Goal: Transaction & Acquisition: Purchase product/service

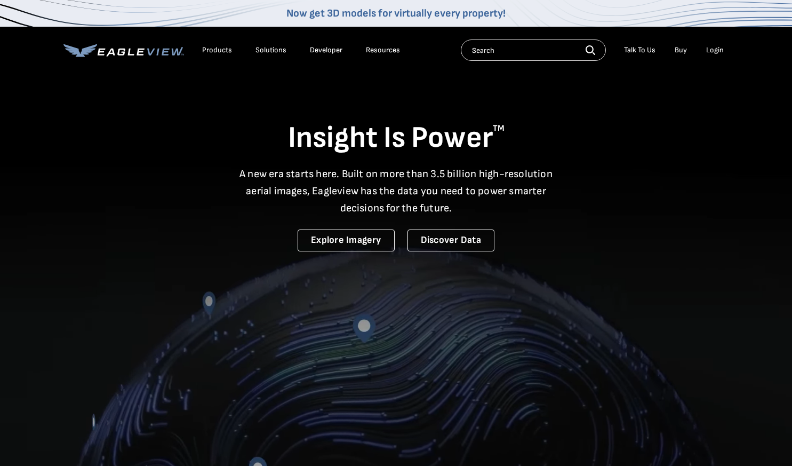
click at [717, 49] on div "Login" at bounding box center [715, 50] width 18 height 10
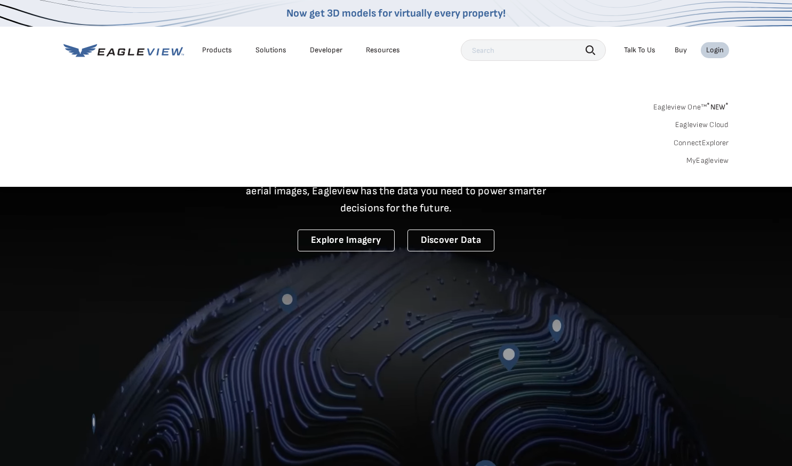
click at [707, 162] on link "MyEagleview" at bounding box center [707, 161] width 43 height 10
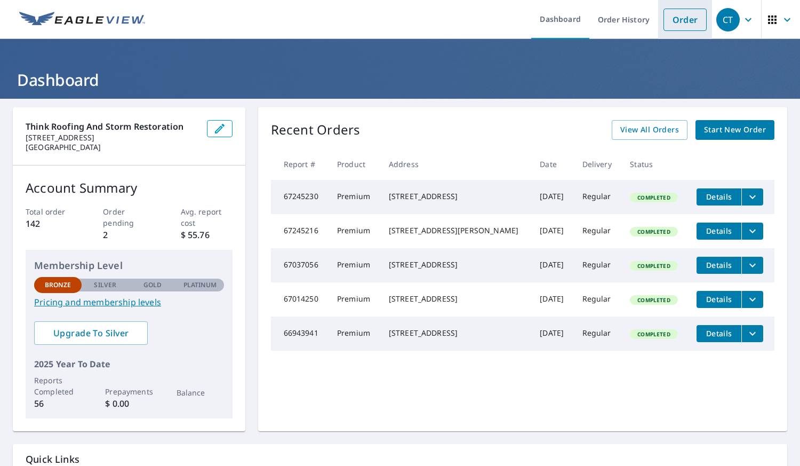
click at [678, 26] on link "Order" at bounding box center [684, 20] width 43 height 22
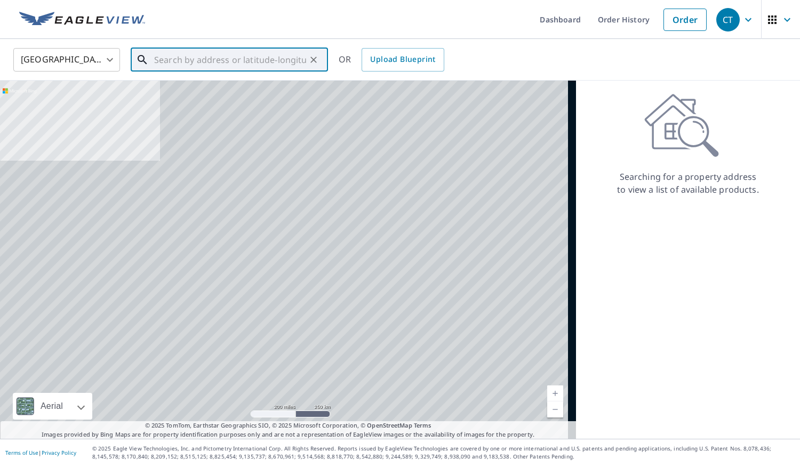
click at [257, 55] on input "text" at bounding box center [230, 60] width 152 height 30
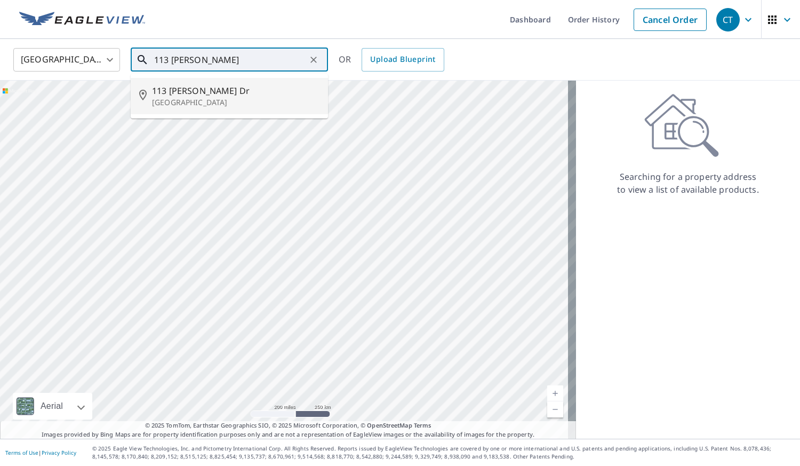
click at [217, 98] on p "Havelock, NC 28532" at bounding box center [235, 102] width 167 height 11
type input "113 Realini Dr Havelock, NC 28532"
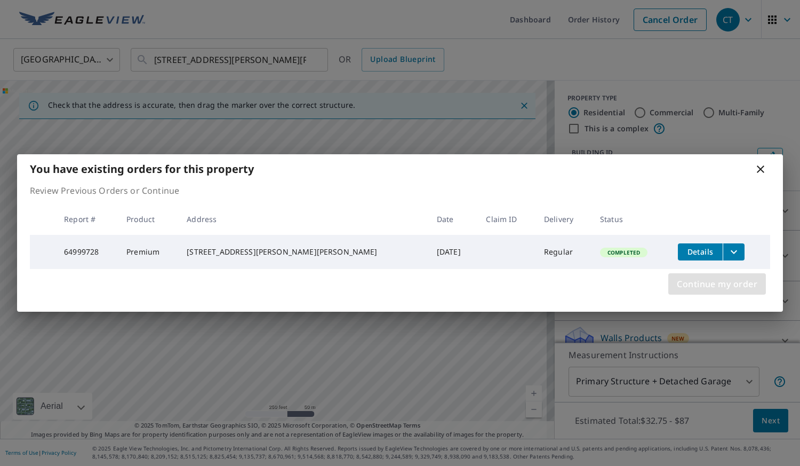
click at [691, 291] on span "Continue my order" at bounding box center [717, 283] width 81 height 15
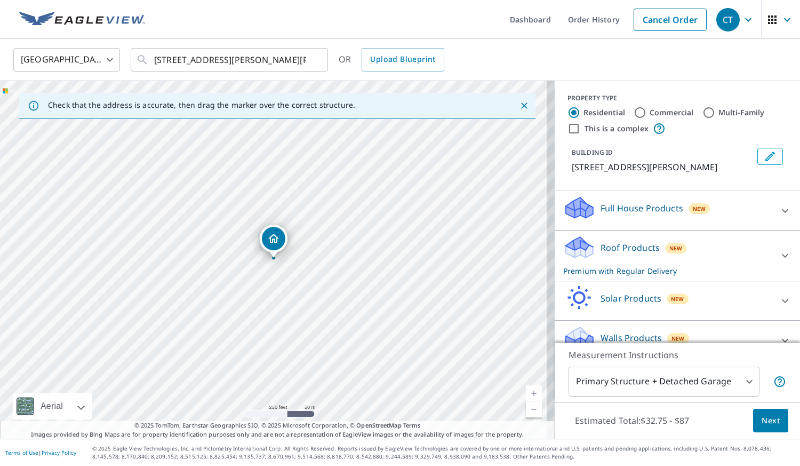
click at [633, 244] on p "Roof Products" at bounding box center [629, 247] width 59 height 13
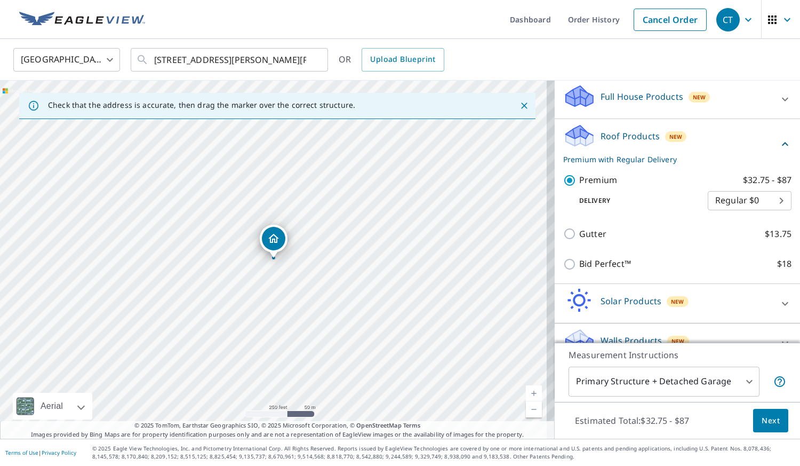
scroll to position [133, 0]
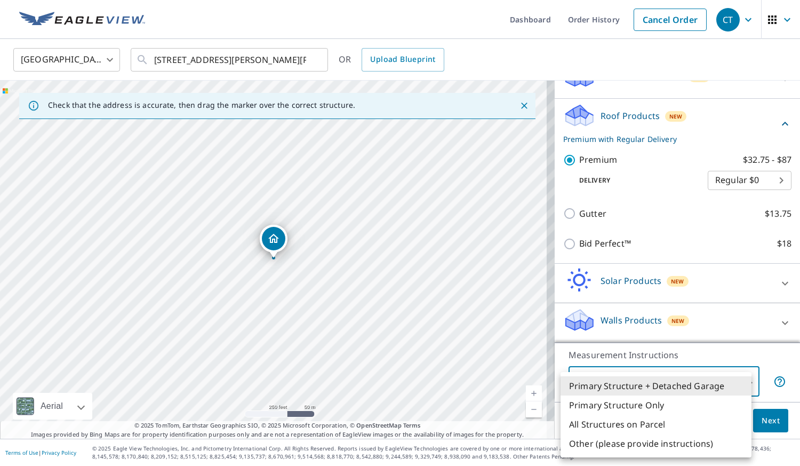
click at [679, 376] on body "CT CT Dashboard Order History Cancel Order CT United States US ​ 113 Realini Dr…" at bounding box center [400, 233] width 800 height 466
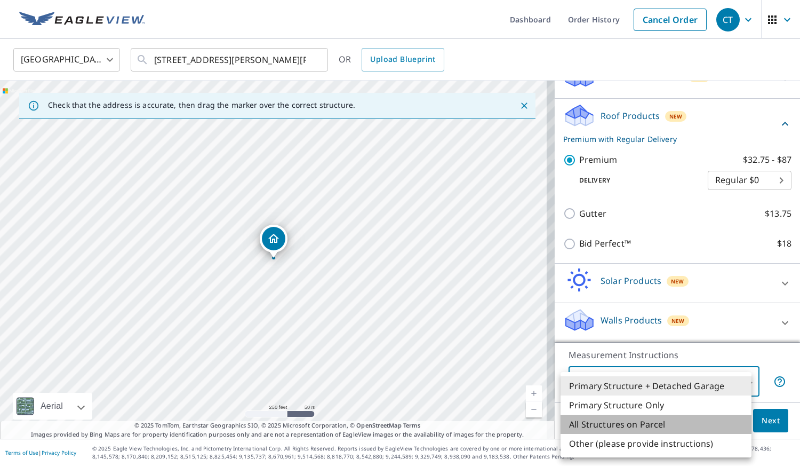
click at [657, 420] on li "All Structures on Parcel" at bounding box center [655, 423] width 191 height 19
type input "3"
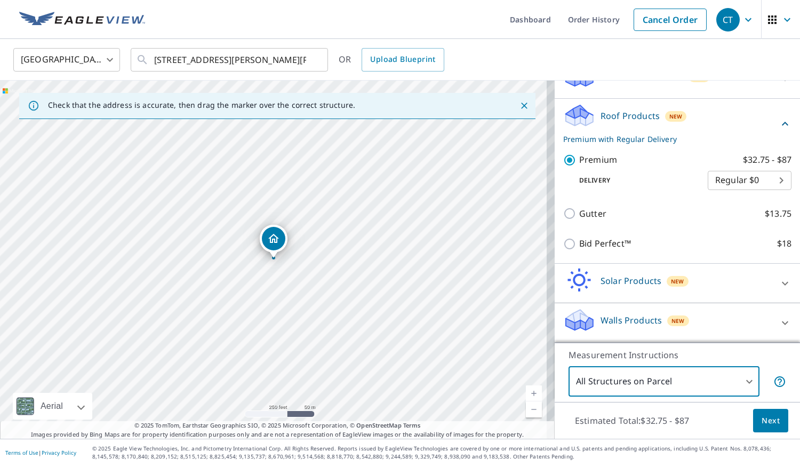
click at [766, 416] on span "Next" at bounding box center [770, 420] width 18 height 13
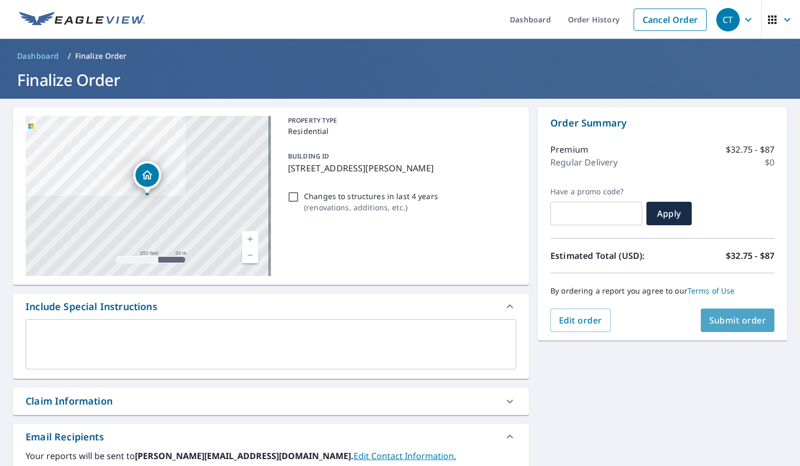
click at [729, 322] on span "Submit order" at bounding box center [737, 320] width 57 height 12
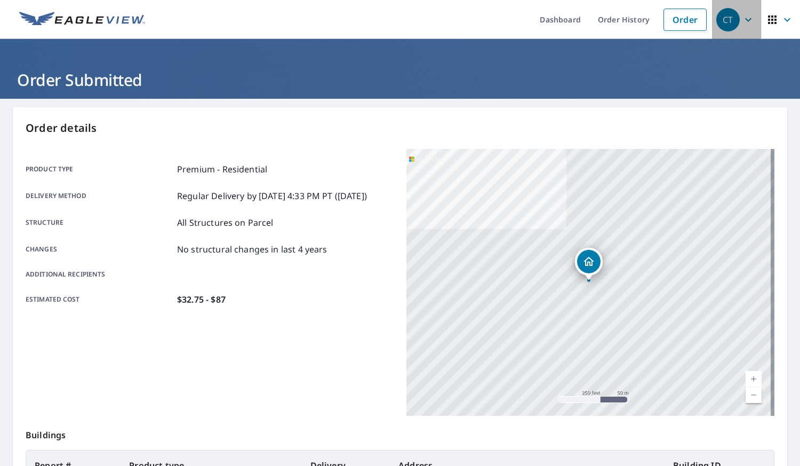
click at [742, 23] on icon "button" at bounding box center [748, 19] width 13 height 13
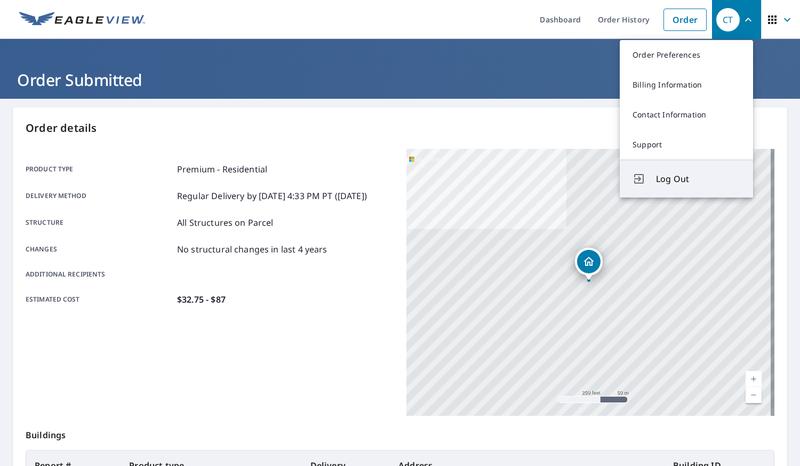
click at [684, 178] on span "Log Out" at bounding box center [698, 178] width 84 height 13
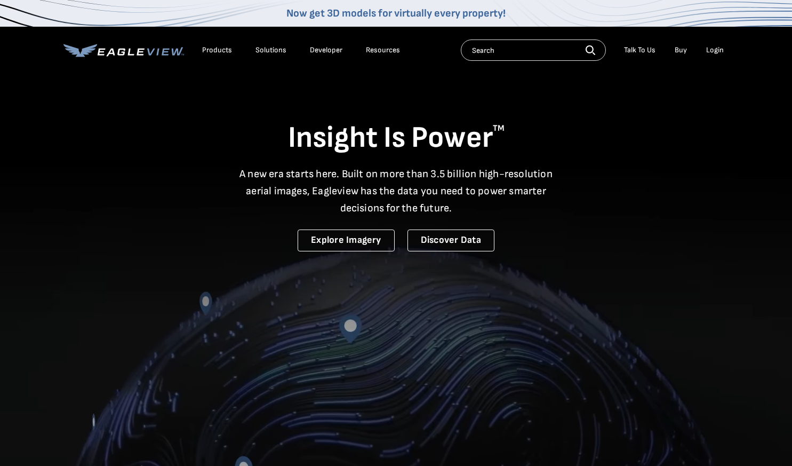
click at [719, 49] on div "Login" at bounding box center [715, 50] width 18 height 10
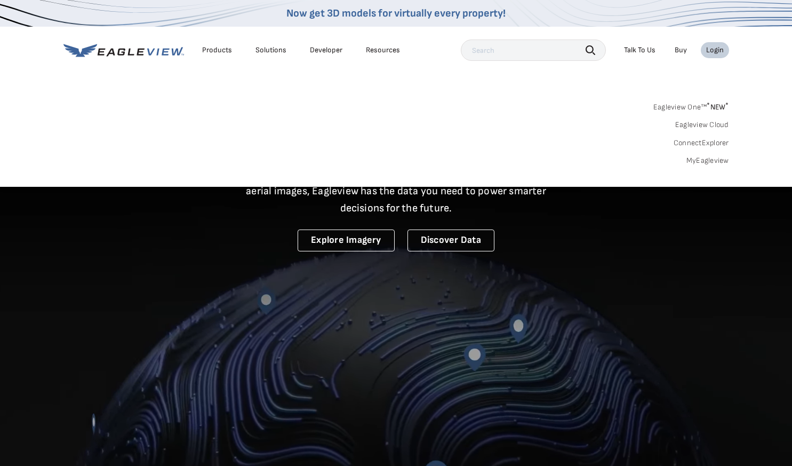
click at [710, 157] on link "MyEagleview" at bounding box center [707, 161] width 43 height 10
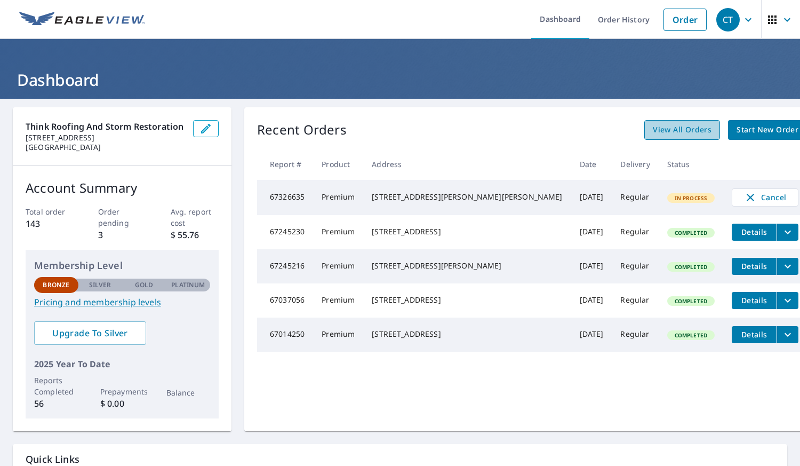
click at [654, 126] on span "View All Orders" at bounding box center [682, 129] width 59 height 13
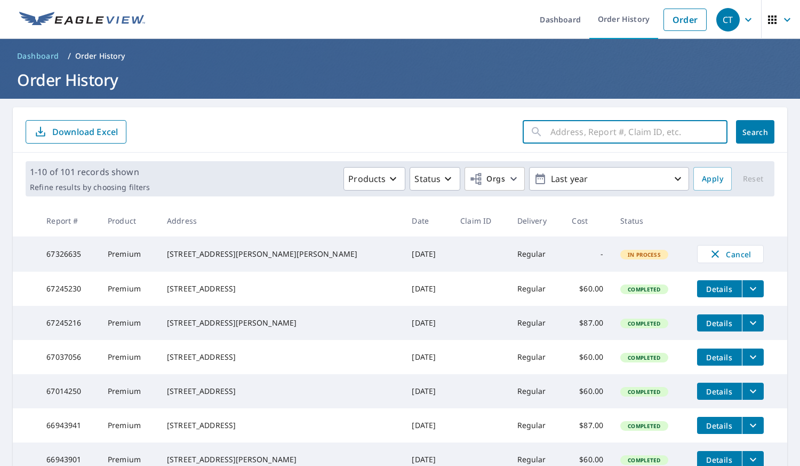
click at [660, 143] on input "text" at bounding box center [638, 132] width 177 height 30
paste input "65433661"
type input "65433661"
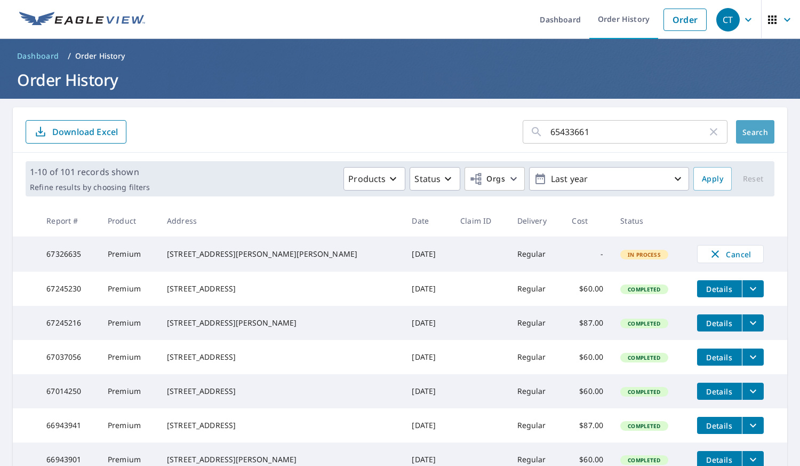
click at [748, 139] on button "Search" at bounding box center [755, 131] width 38 height 23
